Goal: Complete application form

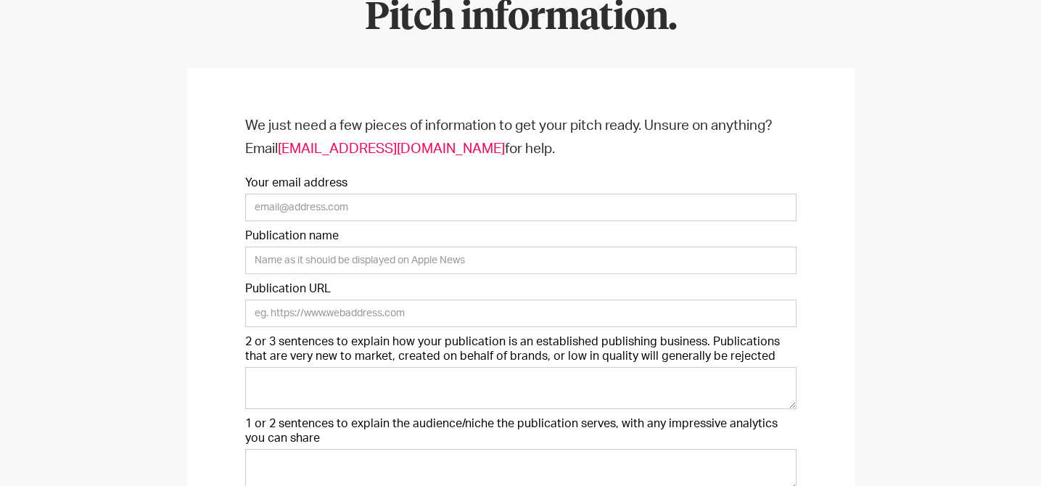
scroll to position [151, 0]
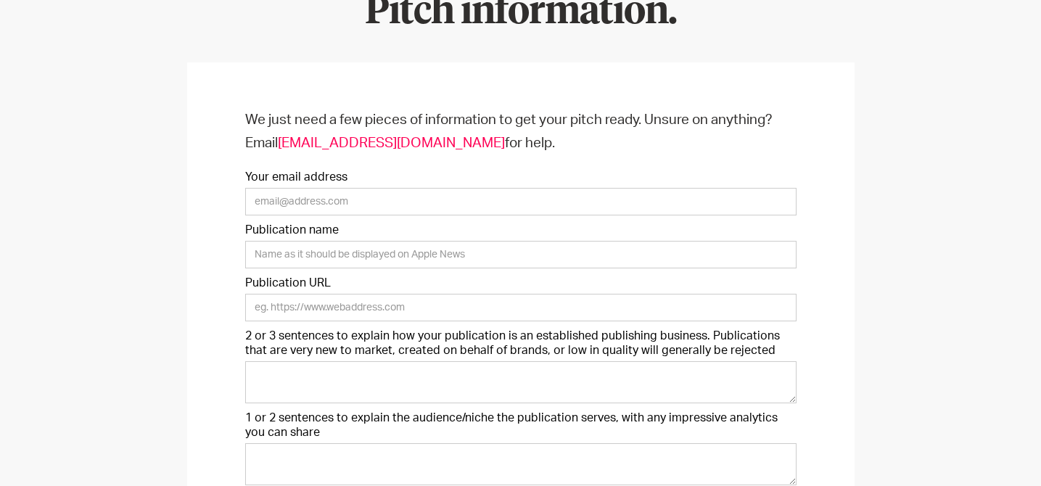
drag, startPoint x: 280, startPoint y: 336, endPoint x: 355, endPoint y: 334, distance: 74.7
click at [353, 334] on label "2 or 3 sentences to explain how your publication is an established publishing b…" at bounding box center [520, 343] width 551 height 29
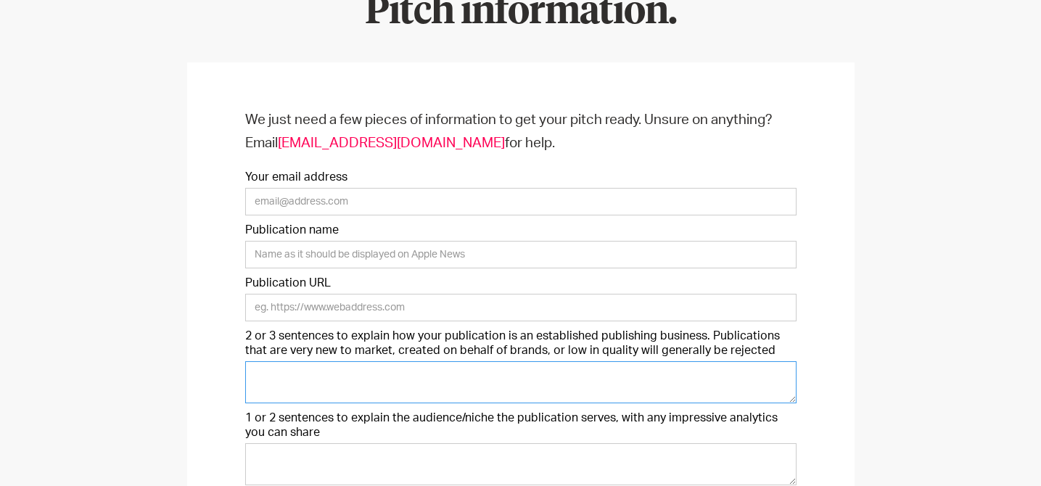
click at [353, 361] on textarea "2 or 3 sentences to explain how your publication is an established publishing b…" at bounding box center [520, 382] width 551 height 42
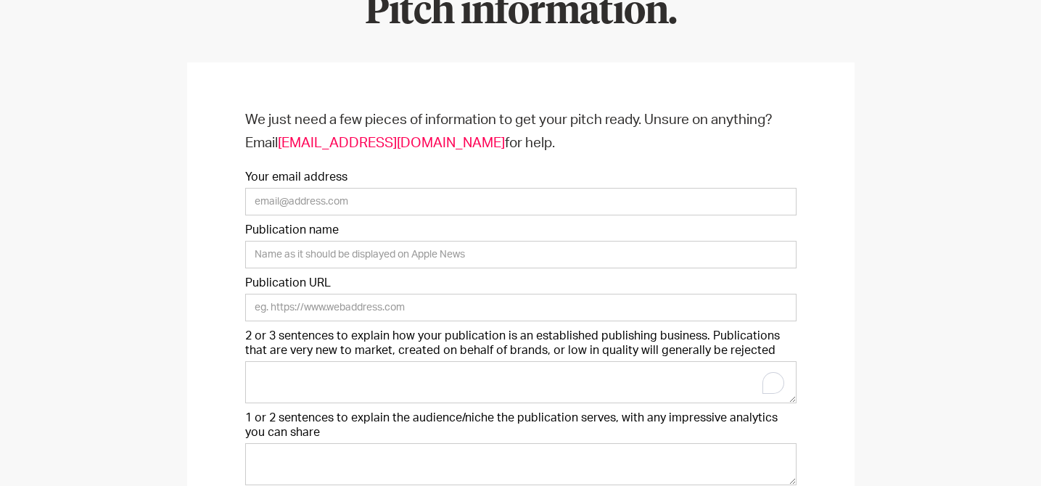
click at [355, 334] on label "2 or 3 sentences to explain how your publication is an established publishing b…" at bounding box center [520, 343] width 551 height 29
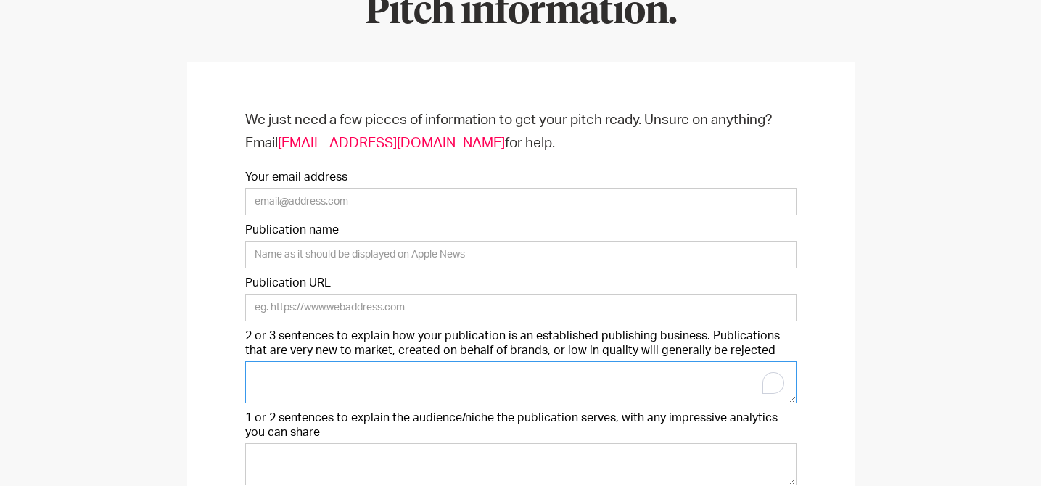
click at [355, 361] on textarea "2 or 3 sentences to explain how your publication is an established publishing b…" at bounding box center [520, 382] width 551 height 42
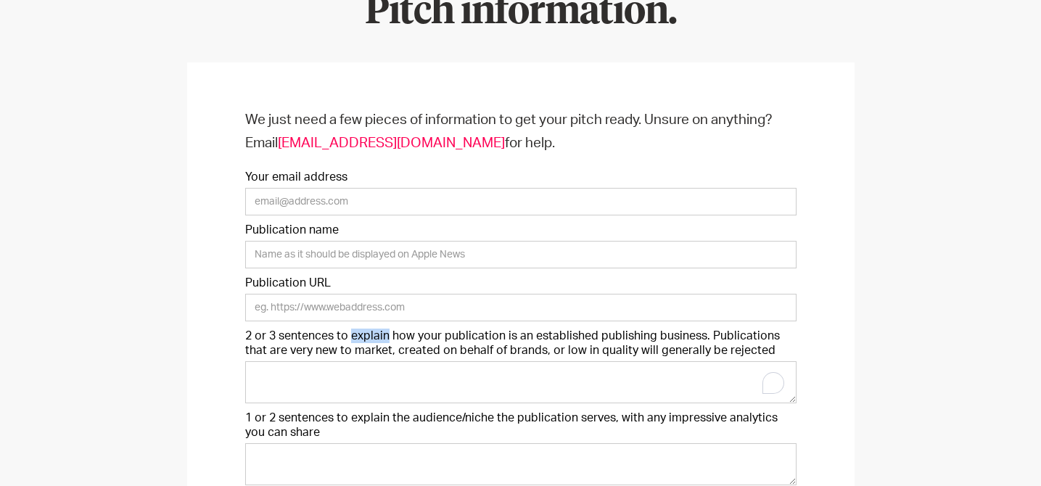
click at [355, 334] on label "2 or 3 sentences to explain how your publication is an established publishing b…" at bounding box center [520, 343] width 551 height 29
click at [355, 361] on textarea "2 or 3 sentences to explain how your publication is an established publishing b…" at bounding box center [520, 382] width 551 height 42
click at [555, 335] on label "2 or 3 sentences to explain how your publication is an established publishing b…" at bounding box center [520, 343] width 551 height 29
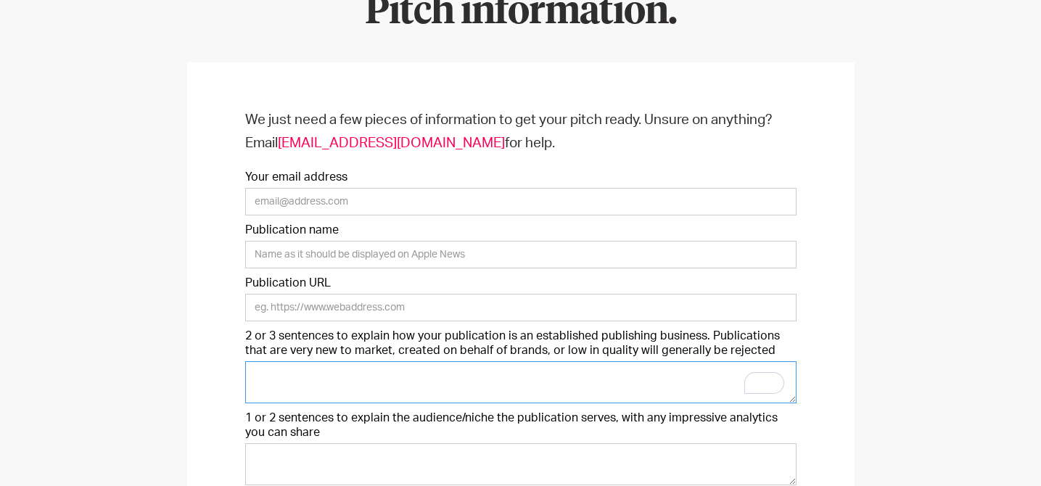
click at [555, 361] on textarea "2 or 3 sentences to explain how your publication is an established publishing b…" at bounding box center [520, 382] width 551 height 42
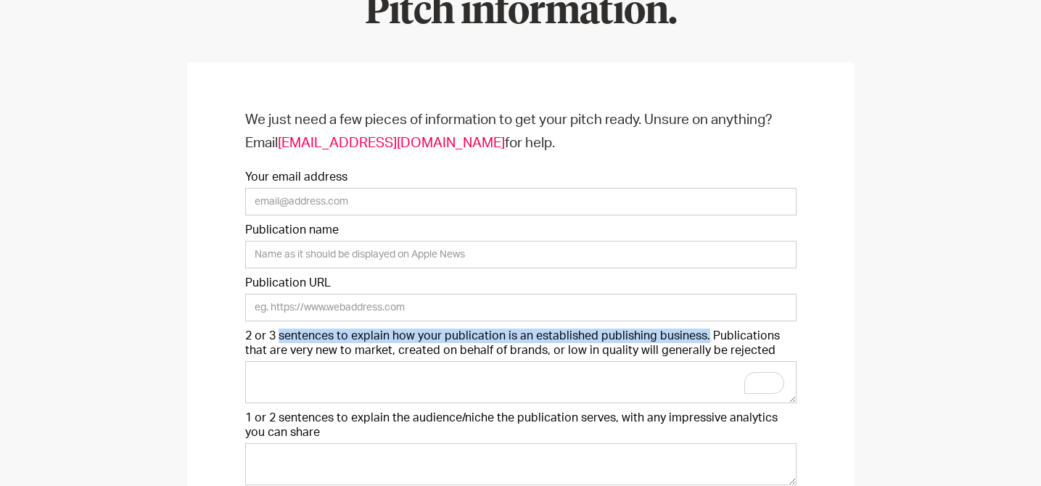
drag, startPoint x: 698, startPoint y: 338, endPoint x: 278, endPoint y: 341, distance: 419.9
click at [278, 341] on label "2 or 3 sentences to explain how your publication is an established publishing b…" at bounding box center [520, 343] width 551 height 29
copy label "sentences to explain how your publication is an established publishing business."
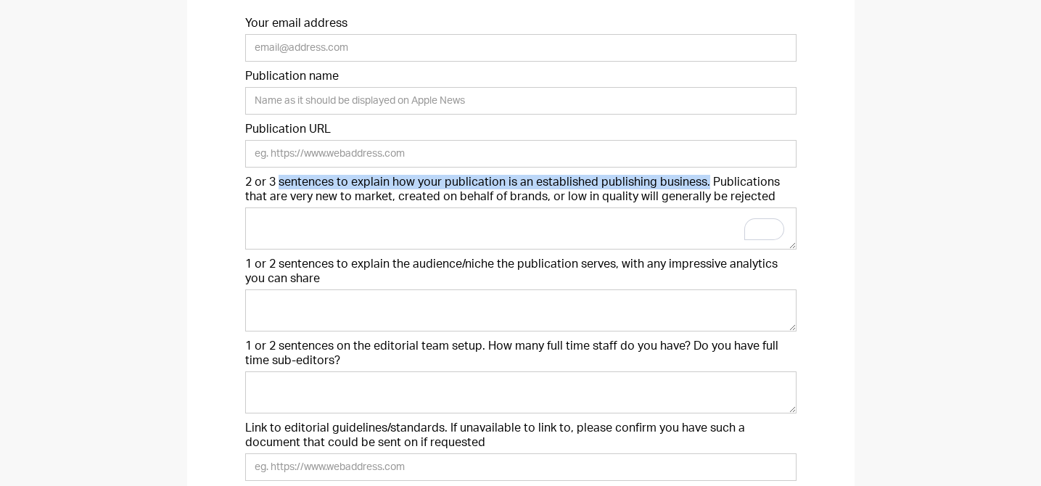
scroll to position [311, 0]
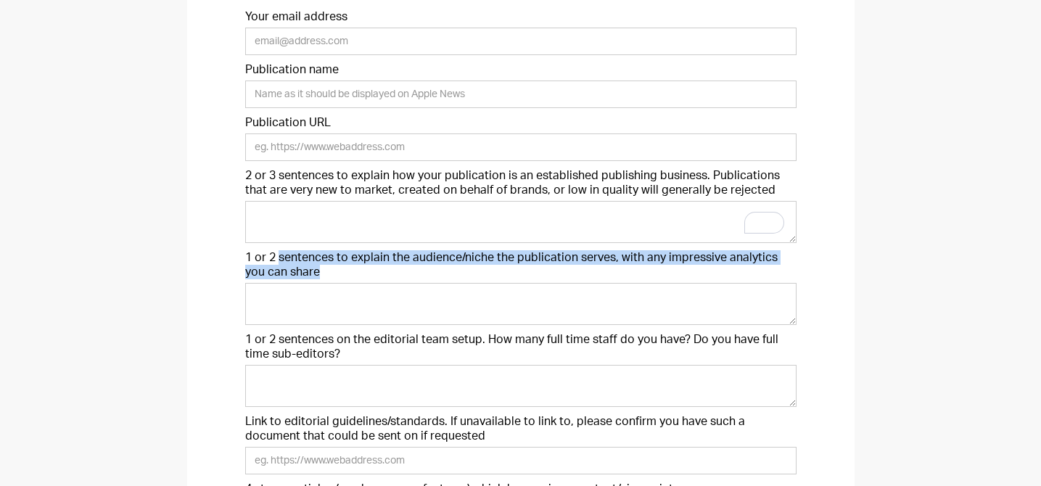
drag, startPoint x: 276, startPoint y: 258, endPoint x: 303, endPoint y: 269, distance: 29.0
click at [303, 269] on label "1 or 2 sentences to explain the audience/niche the publication serves, with any…" at bounding box center [520, 264] width 551 height 29
copy label "sentences to explain the audience/niche the publication serves, with any impres…"
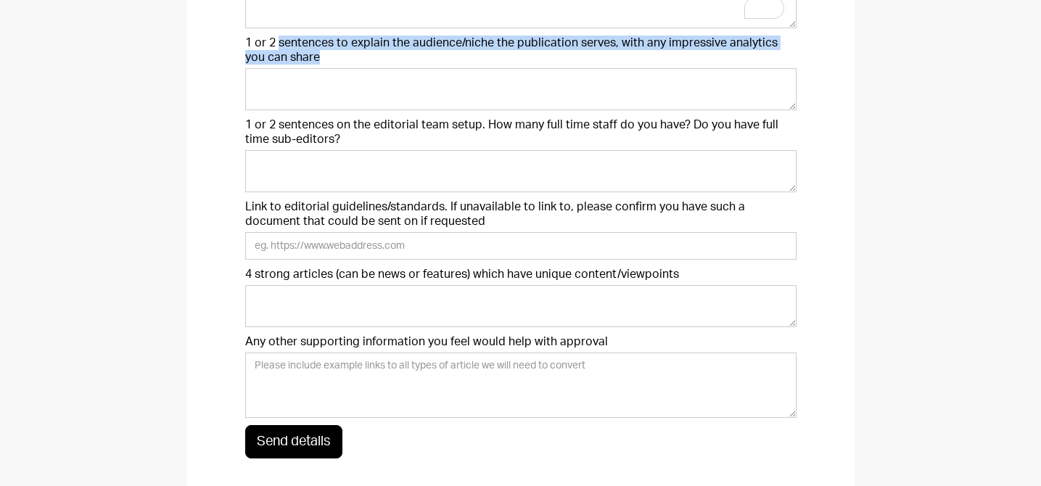
scroll to position [555, 0]
